Goal: Task Accomplishment & Management: Manage account settings

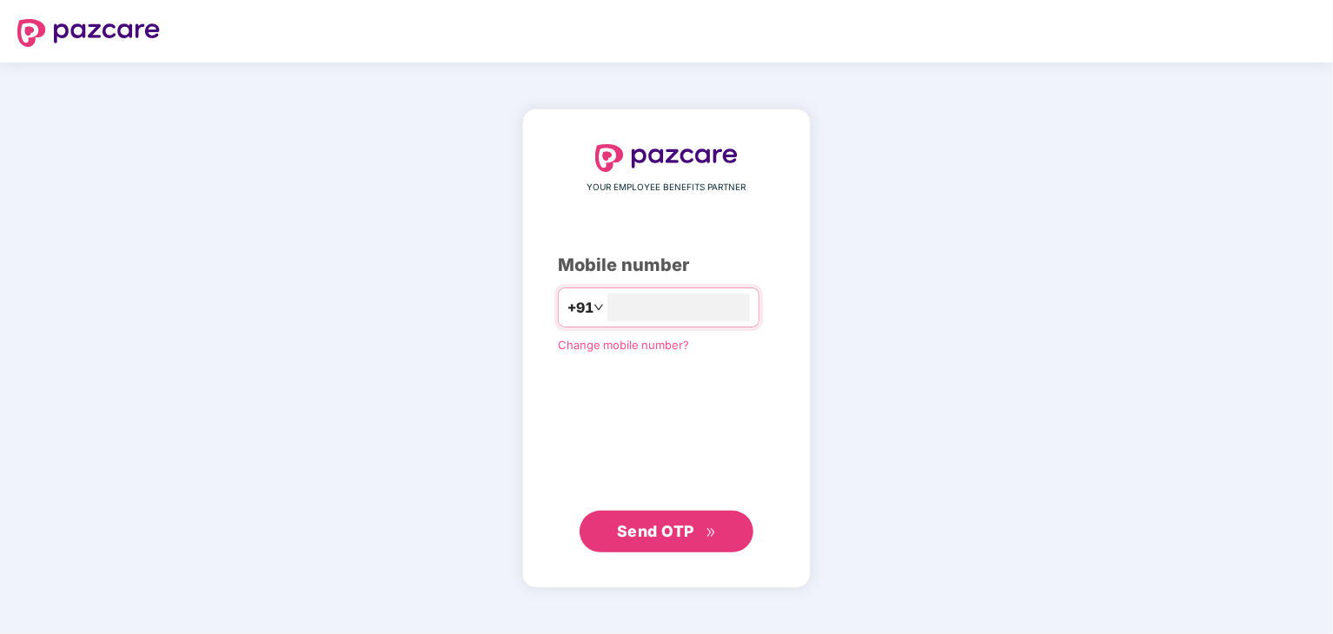
type input "**********"
click at [681, 526] on span "Send OTP" at bounding box center [655, 530] width 77 height 18
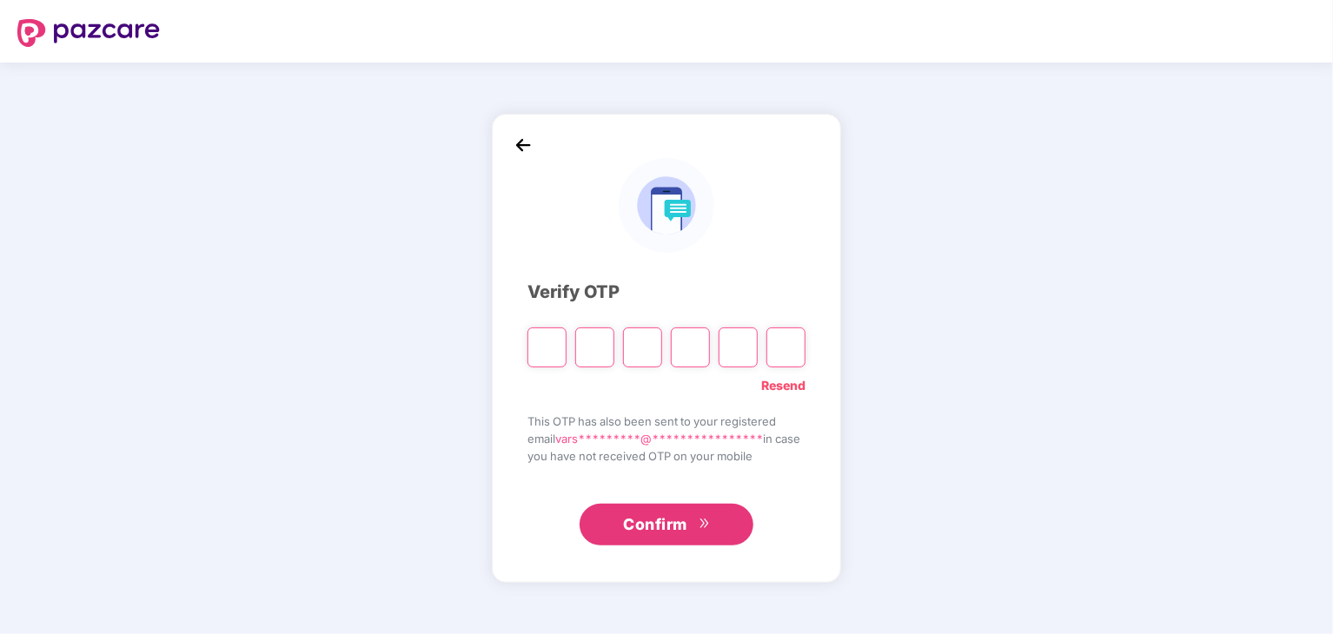
type input "*"
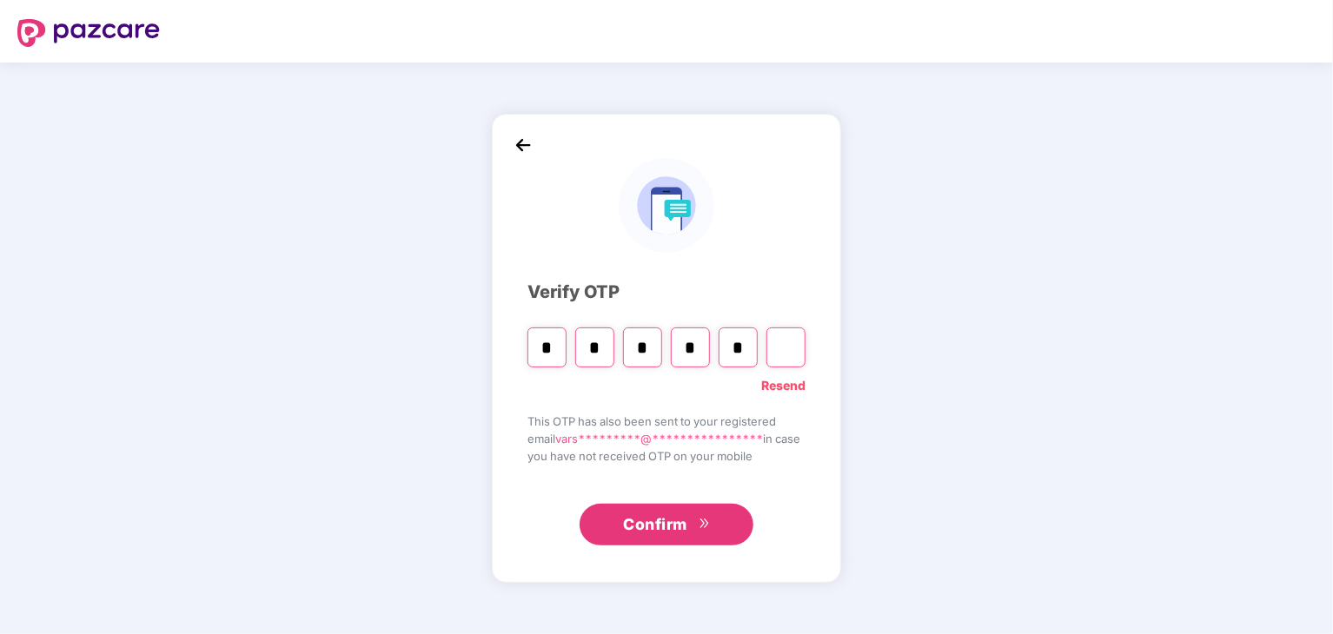
type input "*"
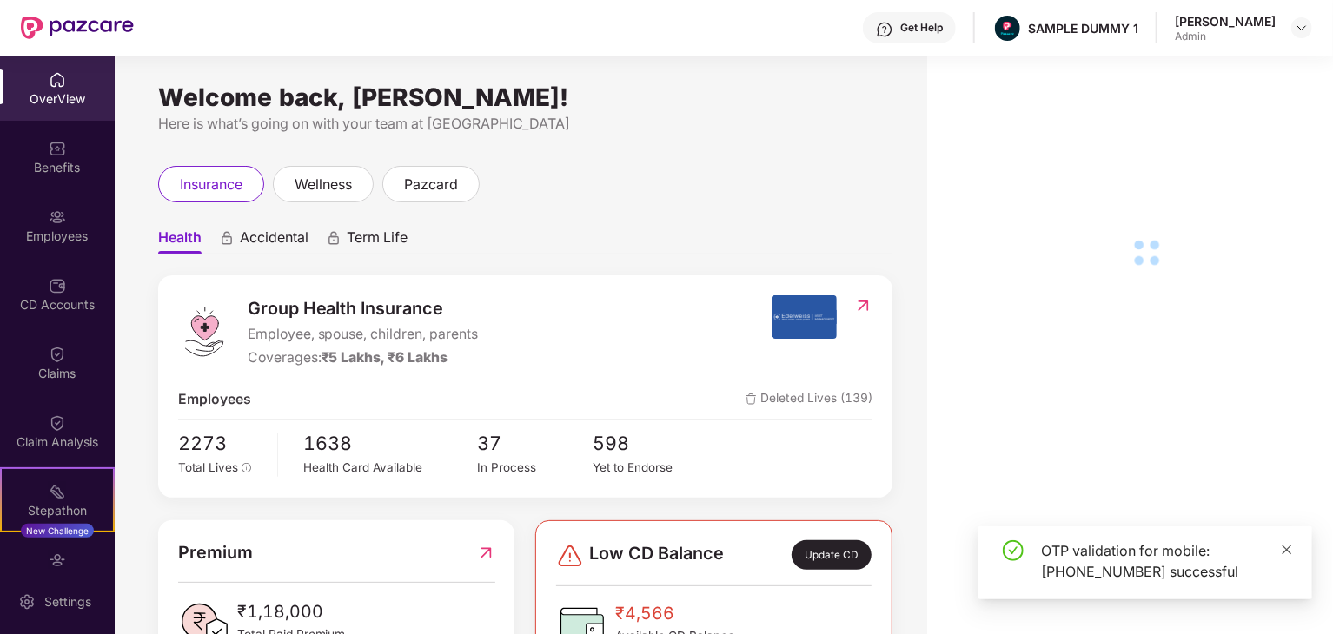
click at [1286, 553] on icon "close" at bounding box center [1287, 550] width 12 height 12
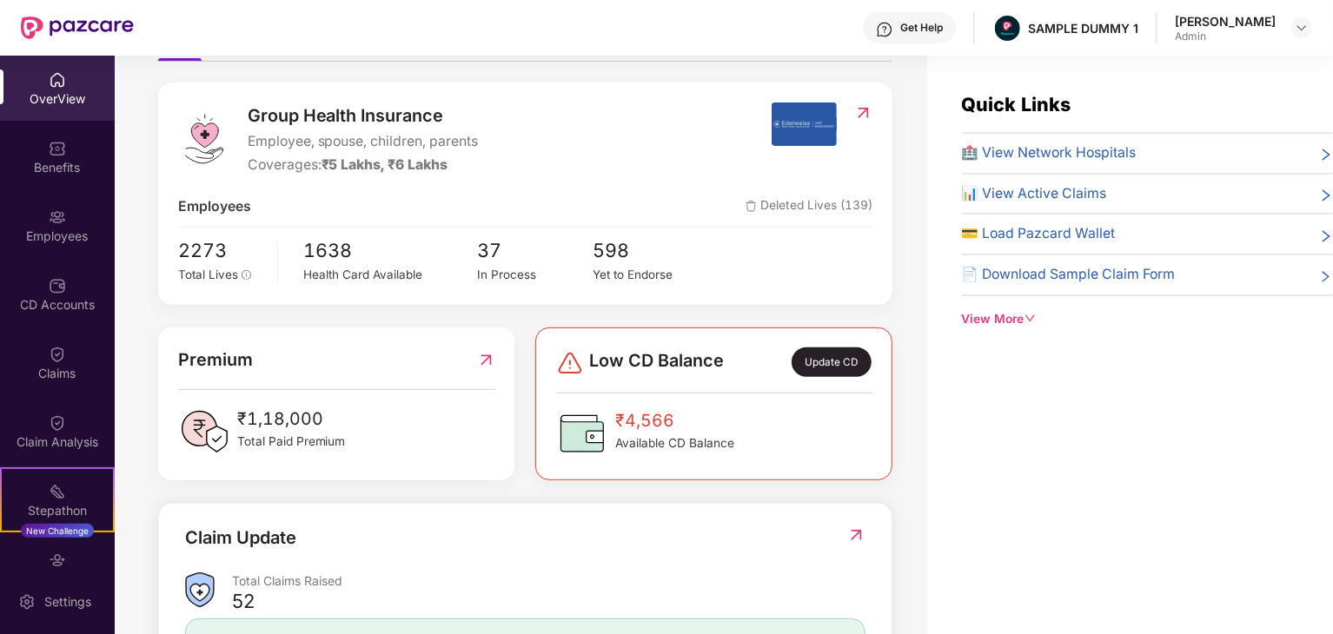
scroll to position [202, 0]
